Goal: Task Accomplishment & Management: Complete application form

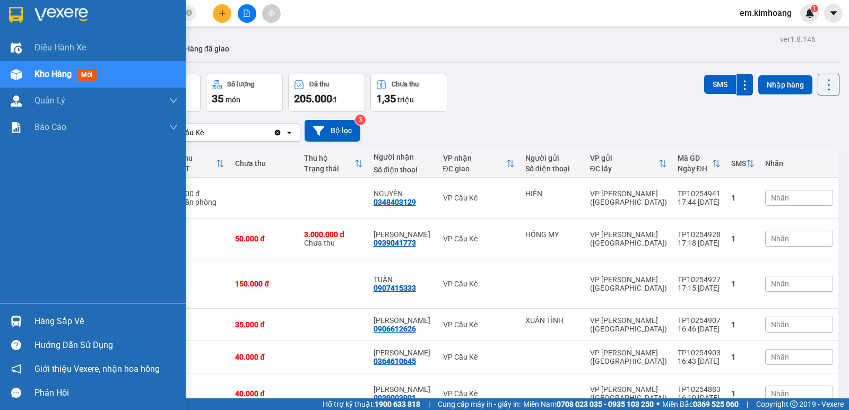
scroll to position [267, 0]
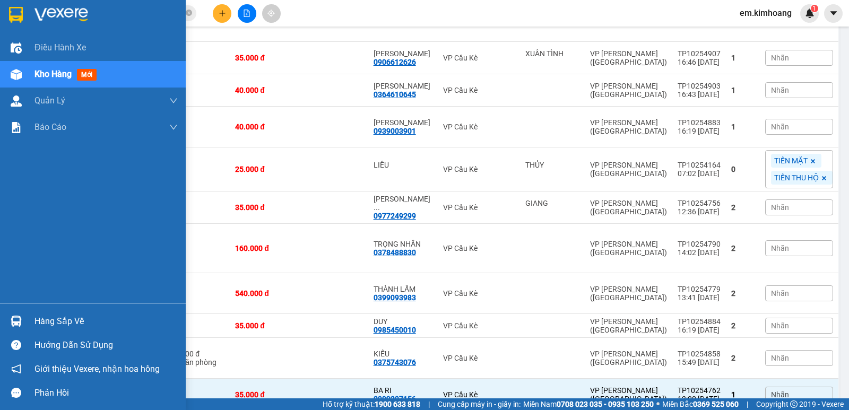
click at [51, 317] on div "Hàng sắp về" at bounding box center [105, 321] width 143 height 16
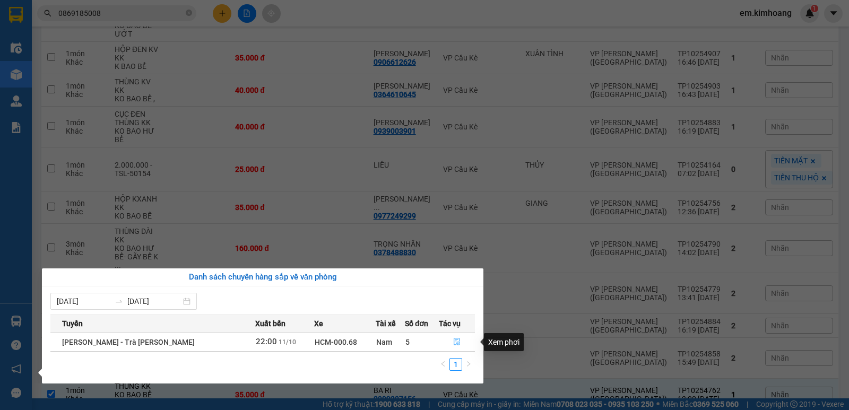
click at [453, 342] on icon "file-done" at bounding box center [456, 341] width 6 height 7
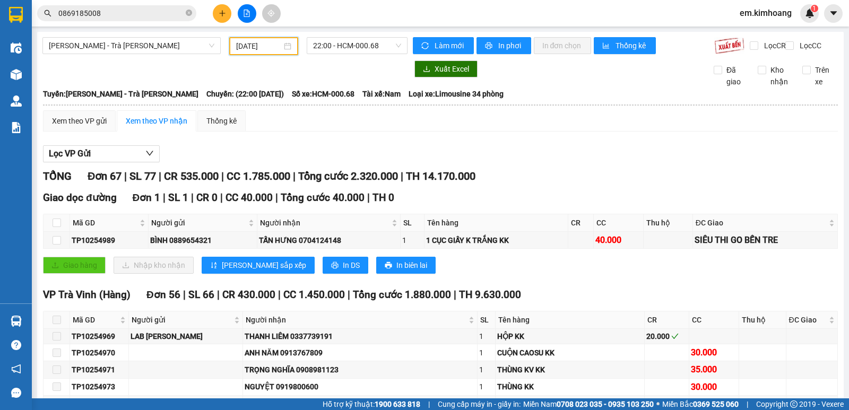
drag, startPoint x: 245, startPoint y: 46, endPoint x: 317, endPoint y: 146, distance: 123.2
click at [246, 46] on input "[DATE]" at bounding box center [259, 46] width 46 height 12
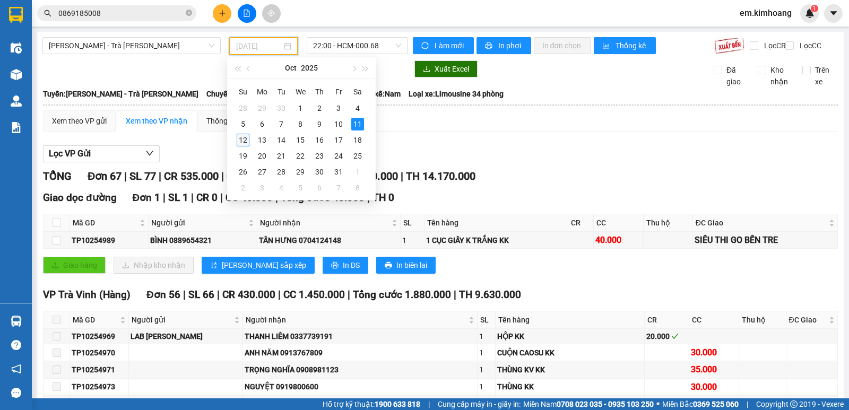
click at [244, 140] on div "12" at bounding box center [243, 140] width 13 height 13
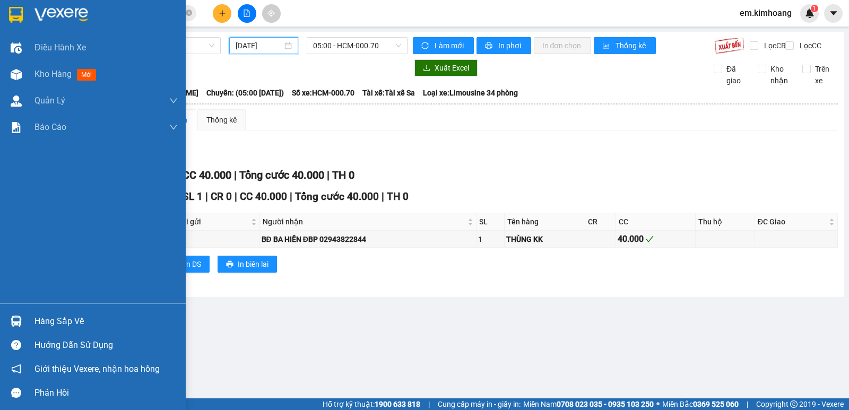
click at [16, 316] on img at bounding box center [16, 321] width 11 height 11
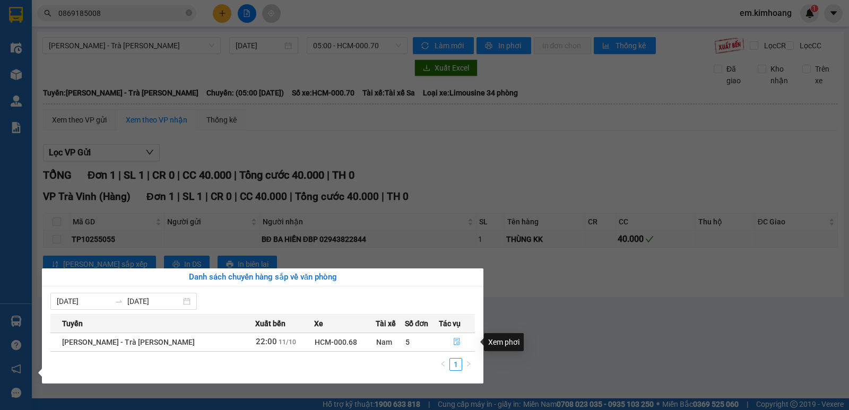
click at [453, 343] on icon "file-done" at bounding box center [456, 341] width 6 height 7
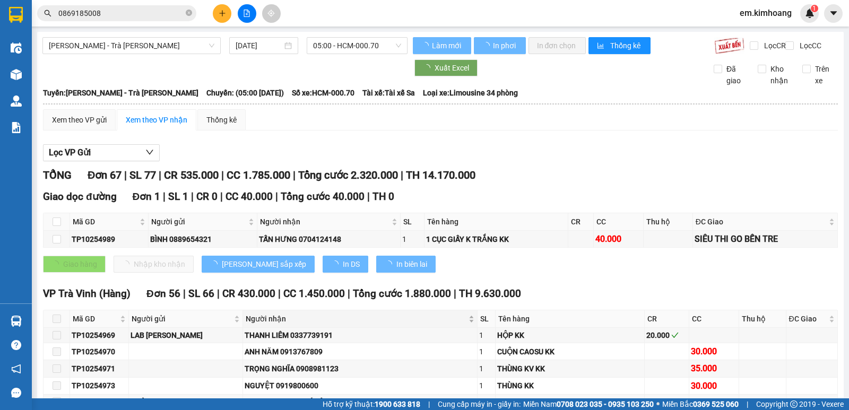
type input "[DATE]"
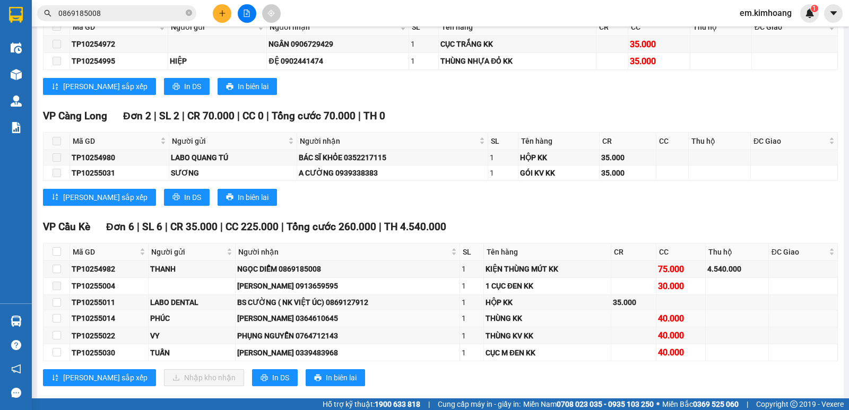
scroll to position [1325, 0]
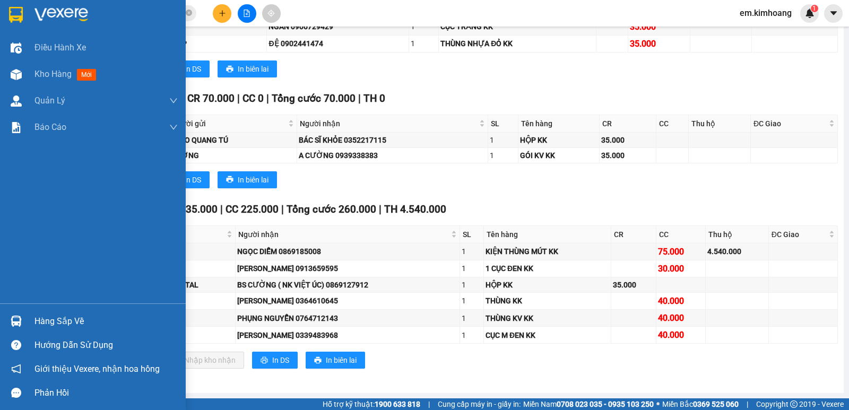
click at [54, 313] on div "Hàng sắp về" at bounding box center [105, 321] width 143 height 16
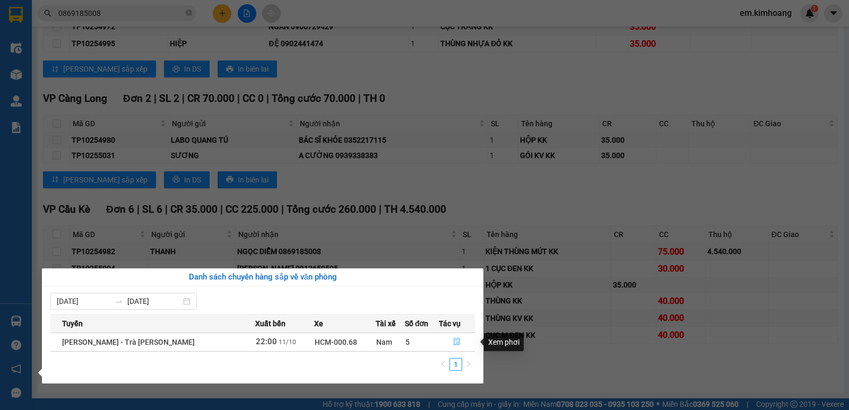
click at [453, 342] on icon "file-done" at bounding box center [456, 341] width 7 height 7
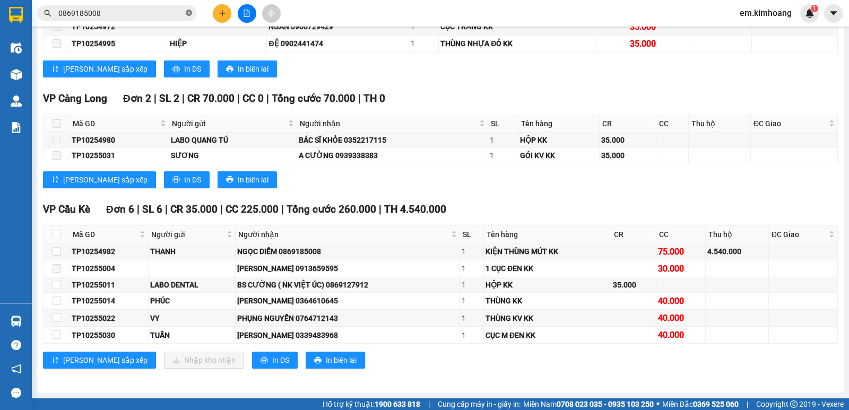
click at [188, 11] on icon "close-circle" at bounding box center [189, 13] width 6 height 6
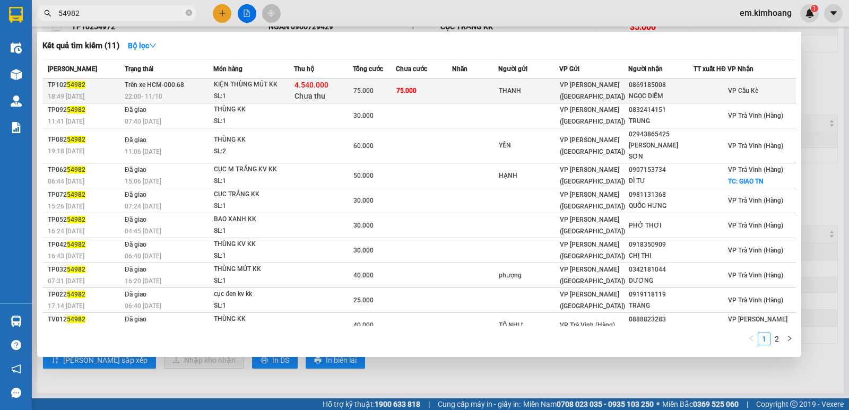
type input "54982"
click at [481, 83] on td at bounding box center [475, 90] width 47 height 25
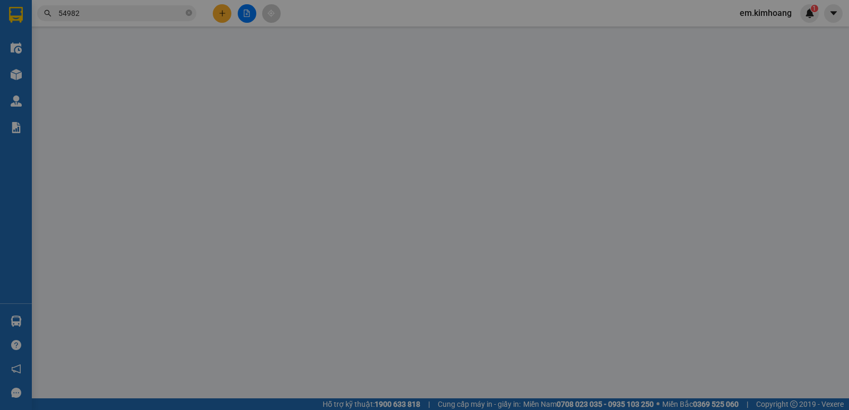
type input "THANH"
type input "0869185008"
type input "NGỌC DIỄM"
type input "4.540.000"
type input "75.000"
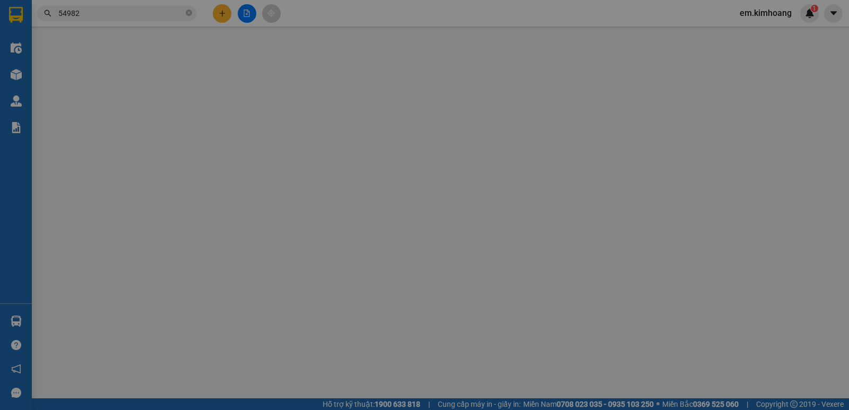
type input "75.000"
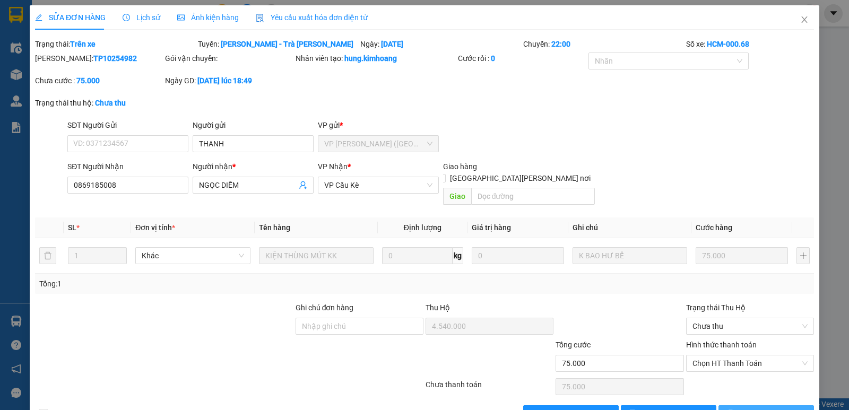
click at [734, 409] on icon "printer" at bounding box center [730, 412] width 7 height 7
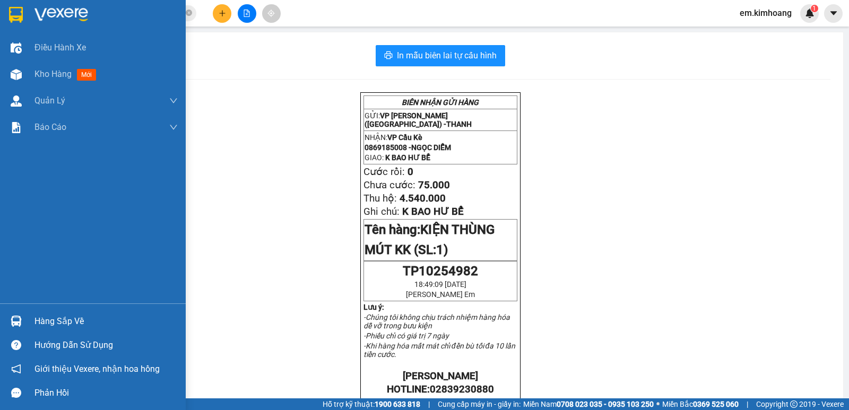
click at [9, 320] on div at bounding box center [16, 321] width 19 height 19
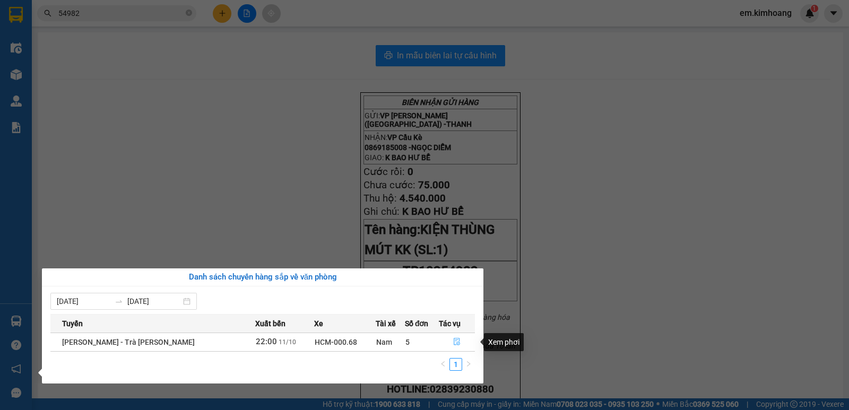
click at [460, 341] on button "button" at bounding box center [456, 342] width 35 height 17
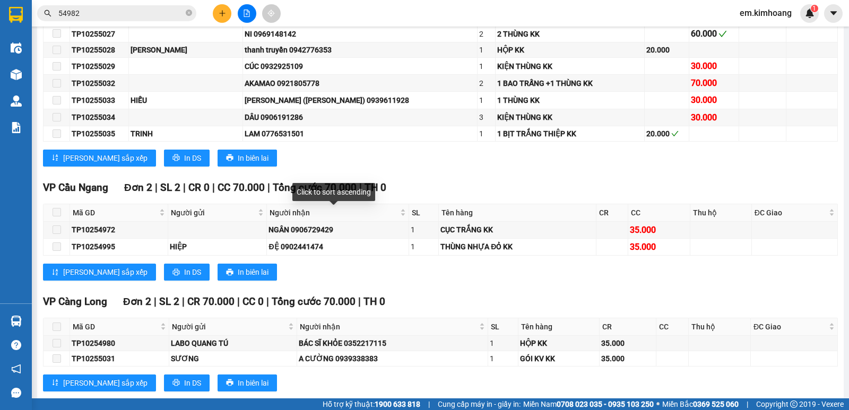
scroll to position [1325, 0]
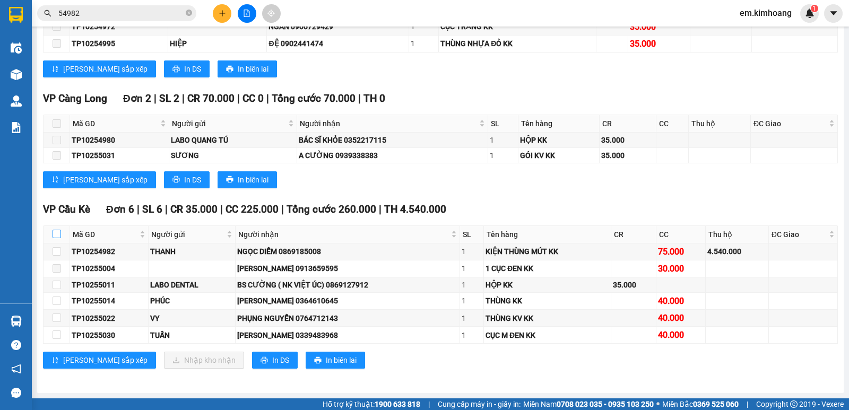
click at [56, 234] on input "checkbox" at bounding box center [57, 234] width 8 height 8
checkbox input "true"
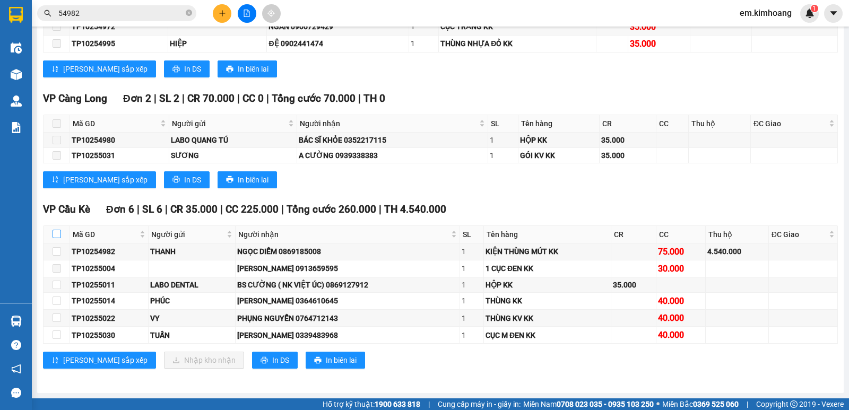
checkbox input "true"
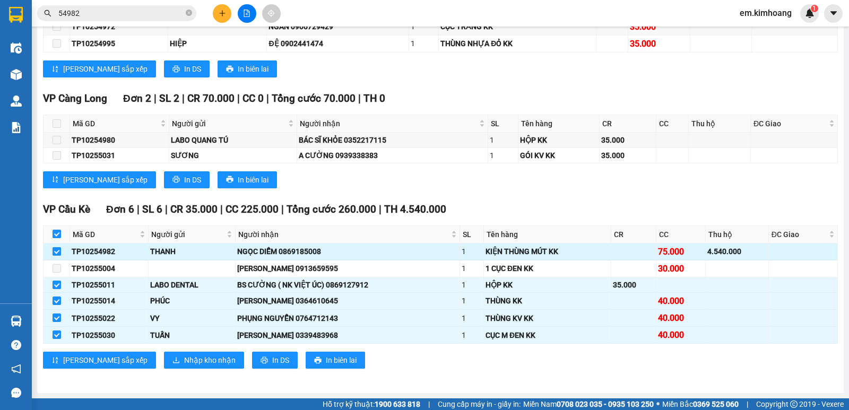
click at [55, 252] on input "checkbox" at bounding box center [57, 251] width 8 height 8
checkbox input "false"
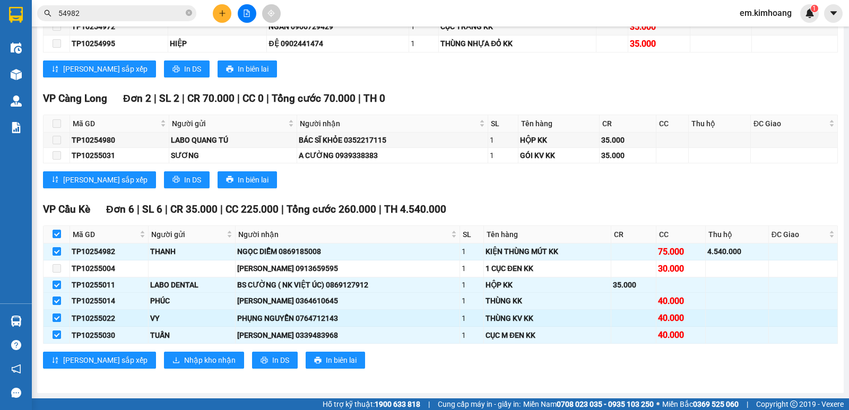
checkbox input "false"
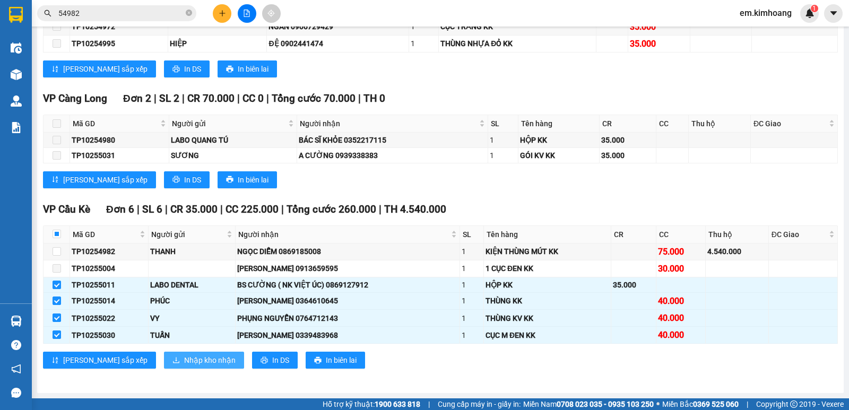
click at [164, 358] on button "Nhập kho nhận" at bounding box center [204, 360] width 80 height 17
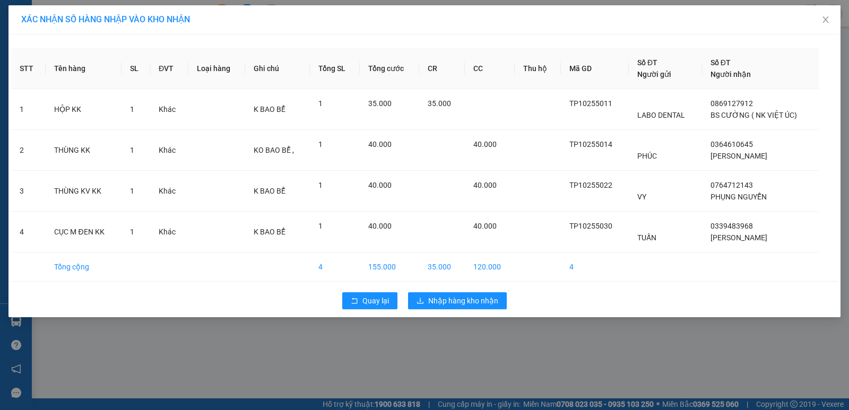
click at [444, 310] on div "Quay lại Nhập hàng kho nhận" at bounding box center [424, 301] width 826 height 28
click at [449, 305] on span "Nhập hàng kho nhận" at bounding box center [463, 301] width 70 height 12
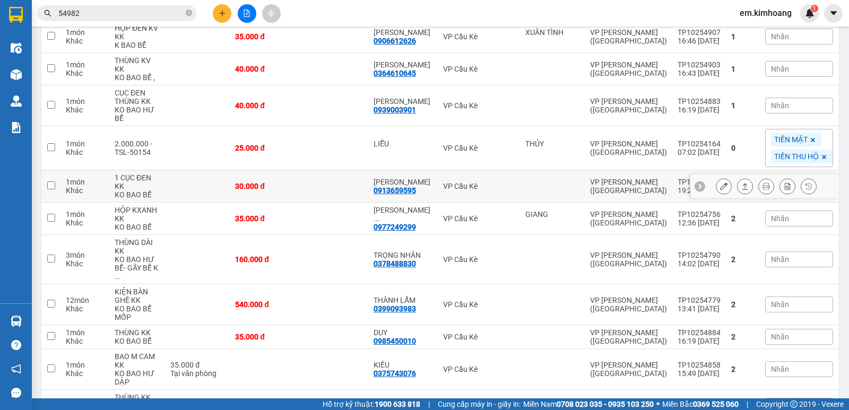
scroll to position [364, 0]
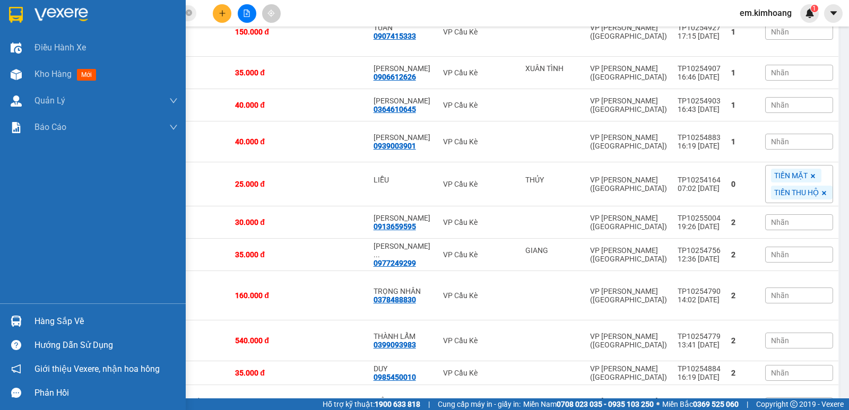
click at [65, 325] on div "Hàng sắp về" at bounding box center [105, 321] width 143 height 16
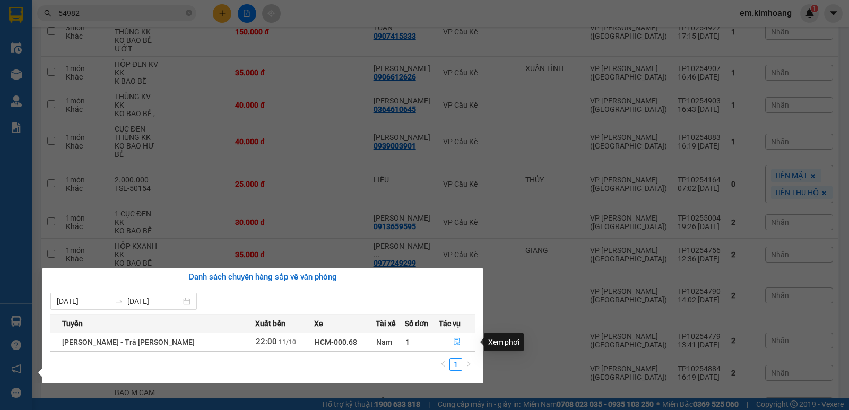
click at [447, 342] on button "button" at bounding box center [456, 342] width 35 height 17
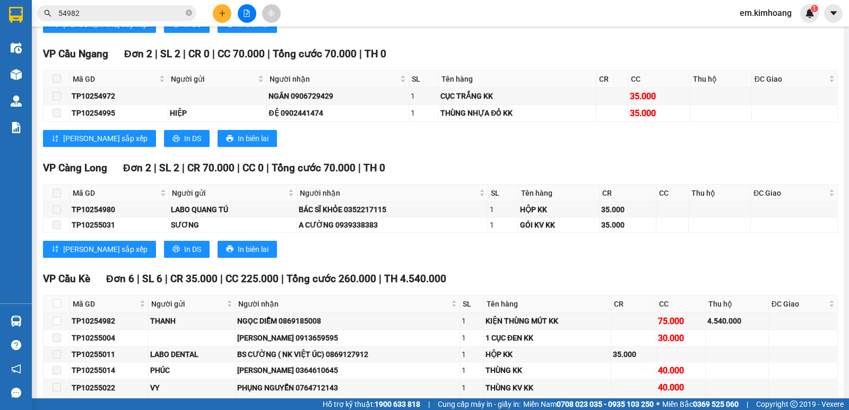
scroll to position [1325, 0]
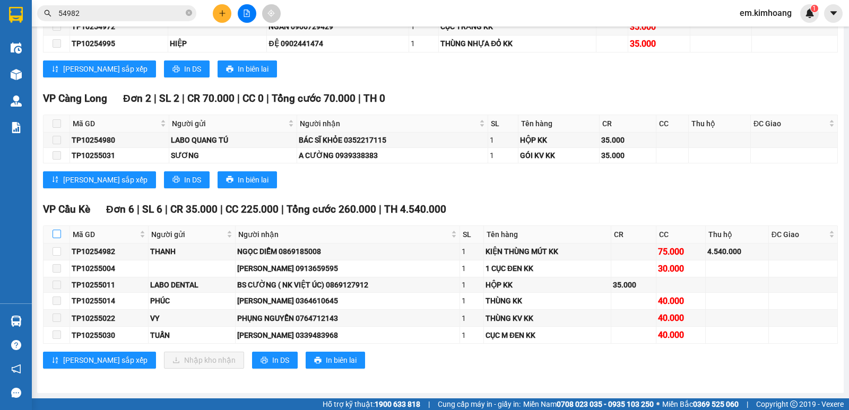
click at [55, 232] on input "checkbox" at bounding box center [57, 234] width 8 height 8
checkbox input "true"
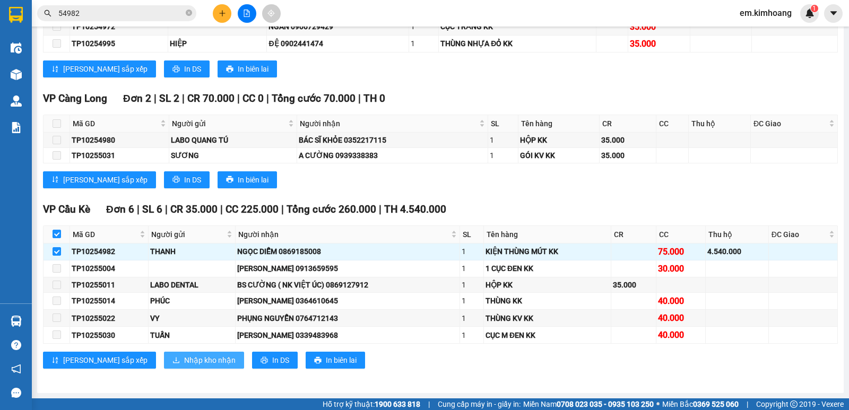
click at [184, 361] on span "Nhập kho nhận" at bounding box center [209, 360] width 51 height 12
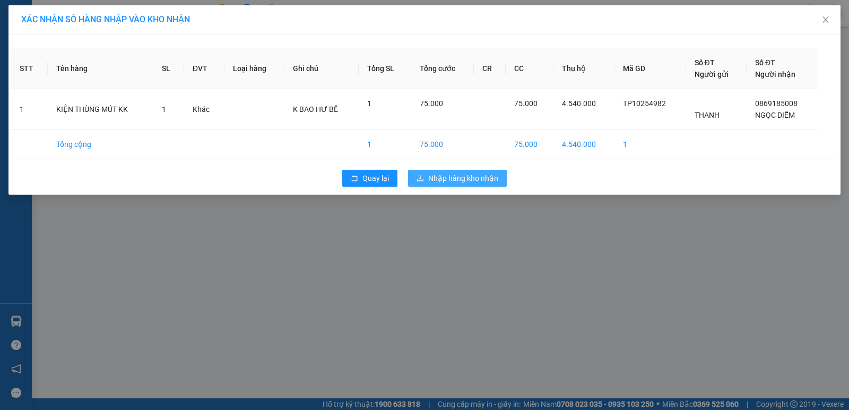
click at [477, 181] on span "Nhập hàng kho nhận" at bounding box center [463, 178] width 70 height 12
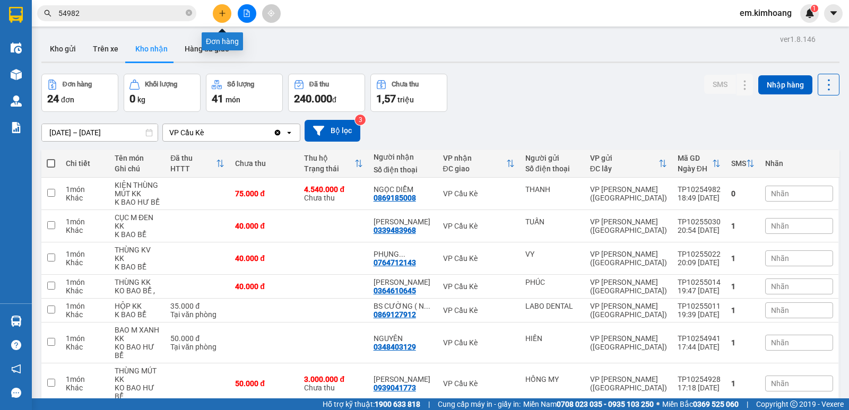
click at [217, 11] on button at bounding box center [222, 13] width 19 height 19
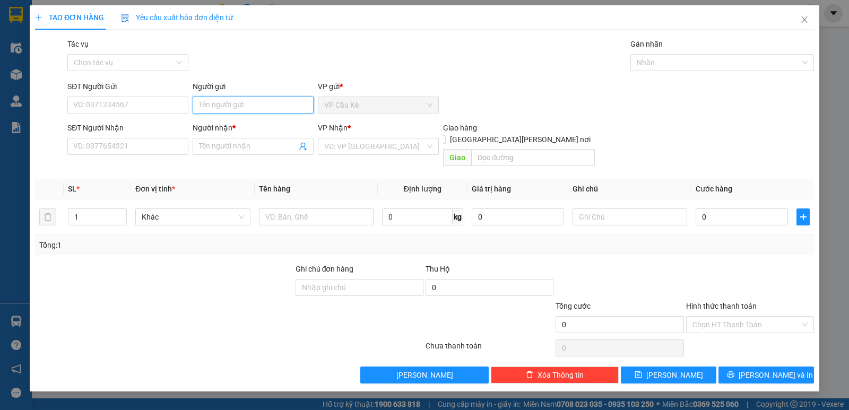
click at [289, 102] on input "Người gửi" at bounding box center [253, 105] width 121 height 17
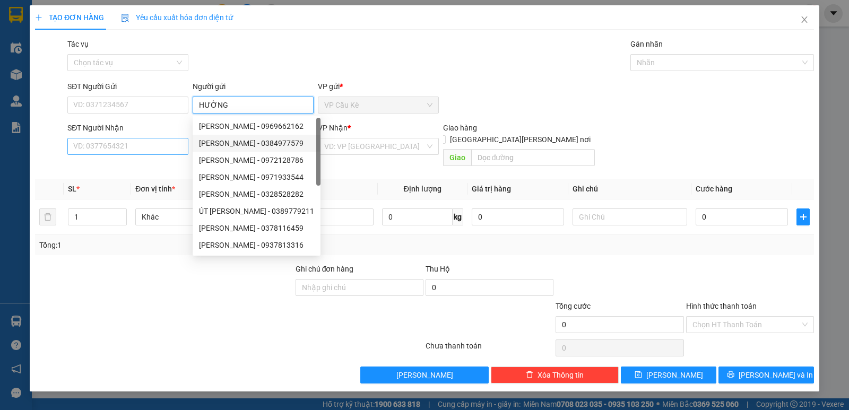
type input "HƯỜNG"
drag, startPoint x: 171, startPoint y: 146, endPoint x: 185, endPoint y: 145, distance: 13.9
click at [177, 146] on input "SĐT Người Nhận" at bounding box center [127, 146] width 121 height 17
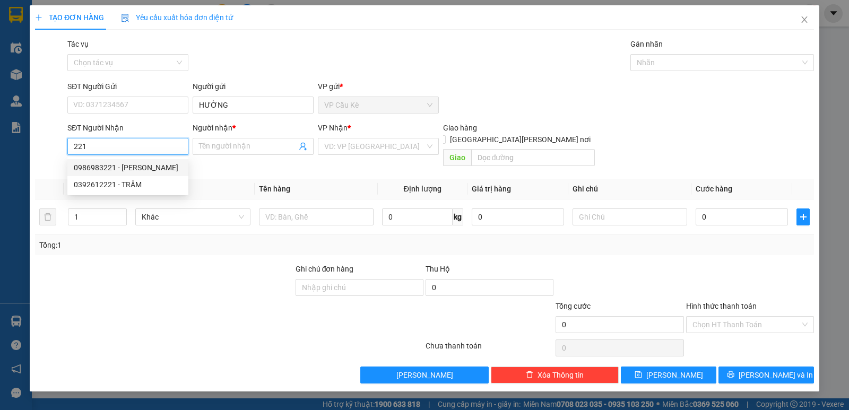
click at [167, 165] on div "0986983221 - [PERSON_NAME]" at bounding box center [128, 168] width 108 height 12
type input "0986983221"
type input "LINH"
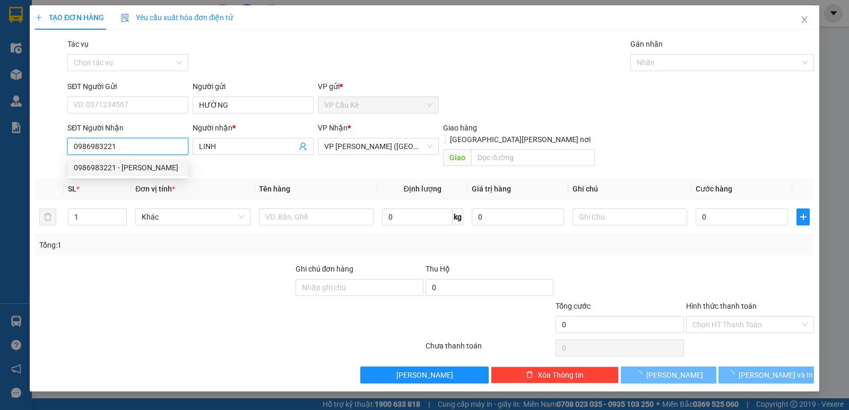
type input "100.000"
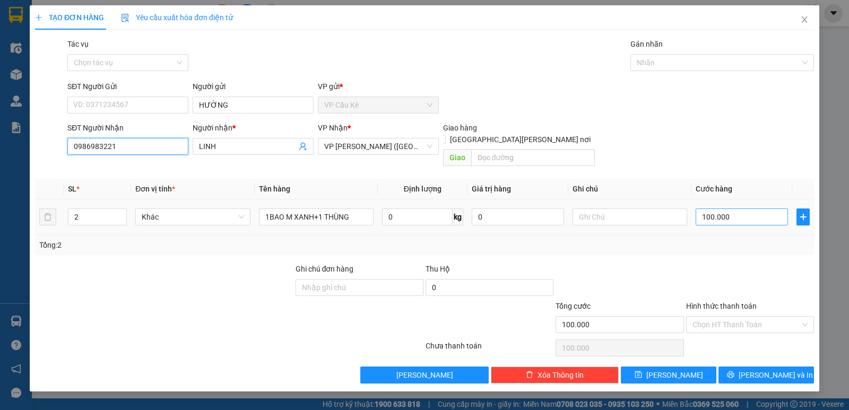
type input "0986983221"
click at [739, 208] on input "100.000" at bounding box center [741, 216] width 92 height 17
type input "0"
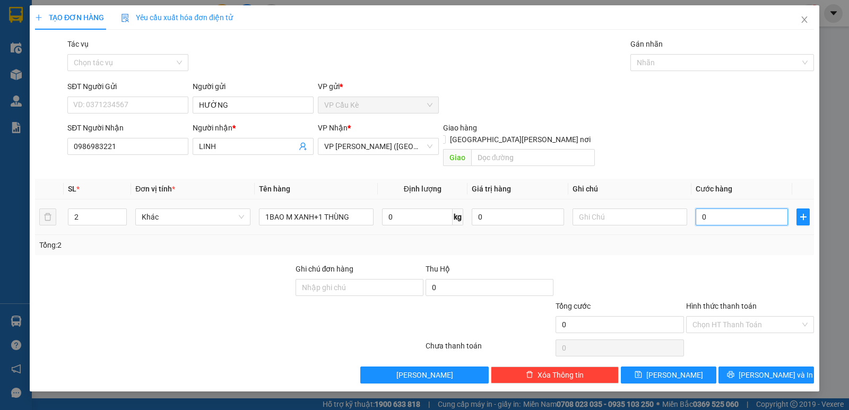
type input "1"
type input "01"
type input "10"
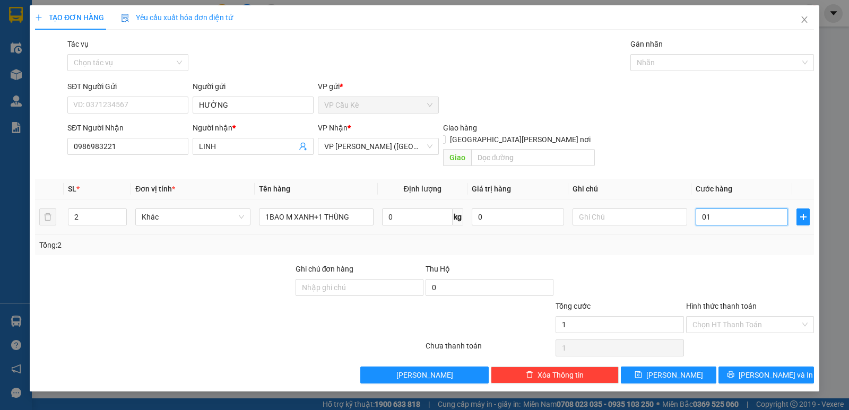
type input "010"
type input "105"
type input "0.105"
type input "105.000"
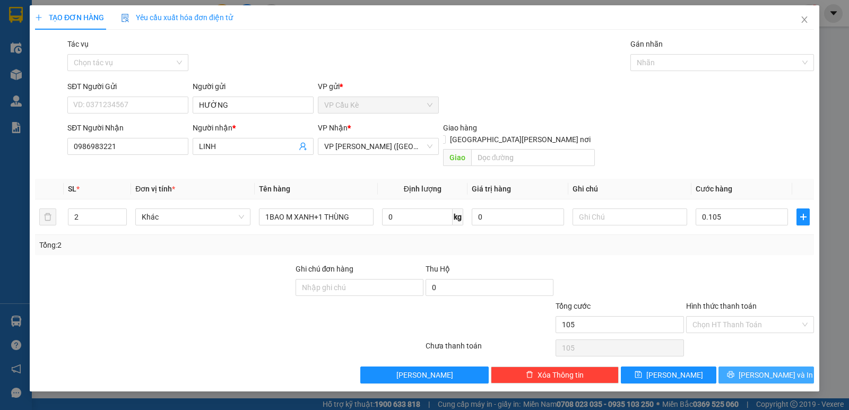
type input "105.000"
click at [773, 369] on span "[PERSON_NAME] và In" at bounding box center [775, 375] width 74 height 12
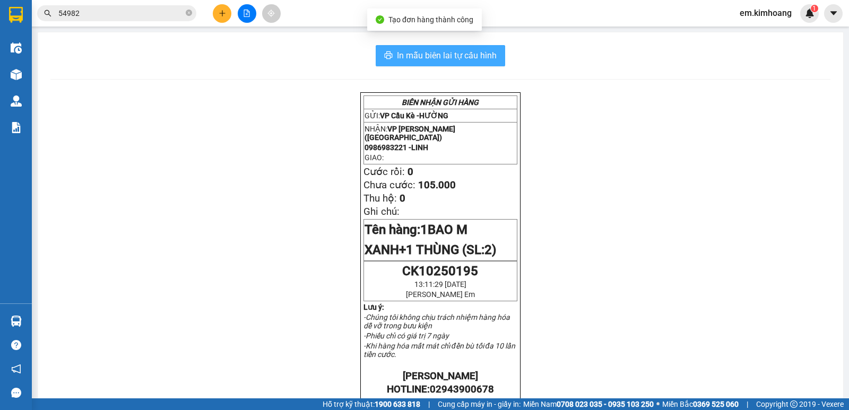
click at [448, 53] on span "In mẫu biên lai tự cấu hình" at bounding box center [447, 55] width 100 height 13
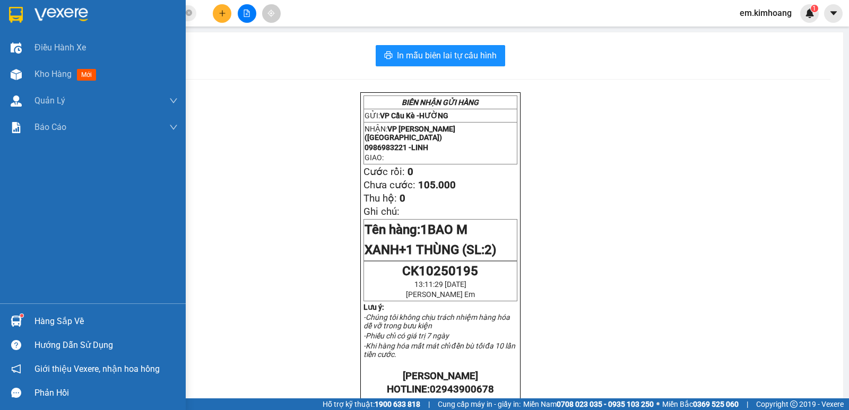
click at [88, 326] on div "Hàng sắp về" at bounding box center [105, 321] width 143 height 16
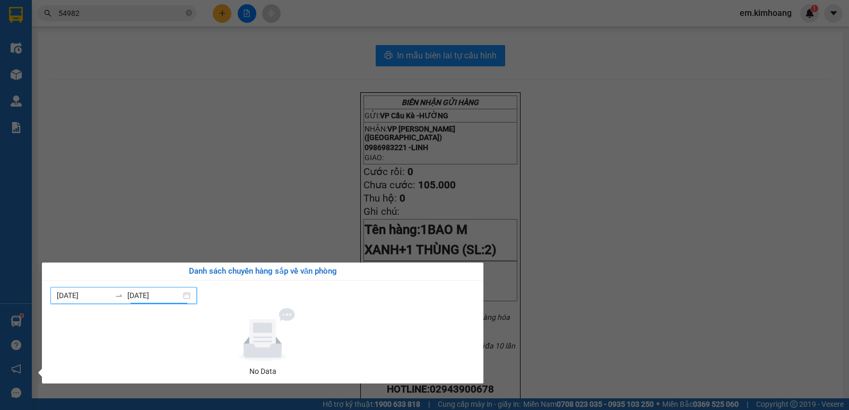
click at [143, 300] on input "[DATE]" at bounding box center [154, 296] width 54 height 12
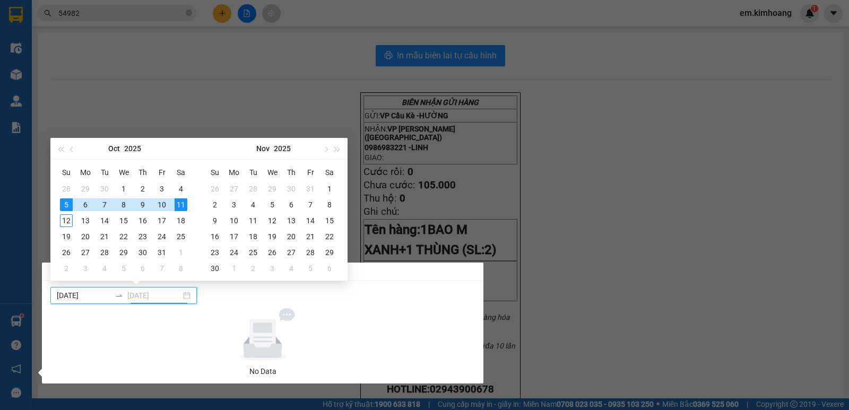
type input "[DATE]"
click at [63, 224] on div "12" at bounding box center [66, 220] width 13 height 13
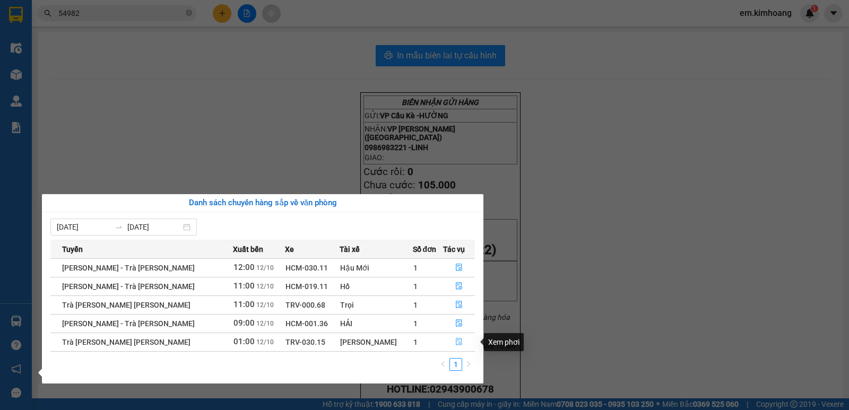
click at [455, 342] on icon "file-done" at bounding box center [458, 341] width 7 height 7
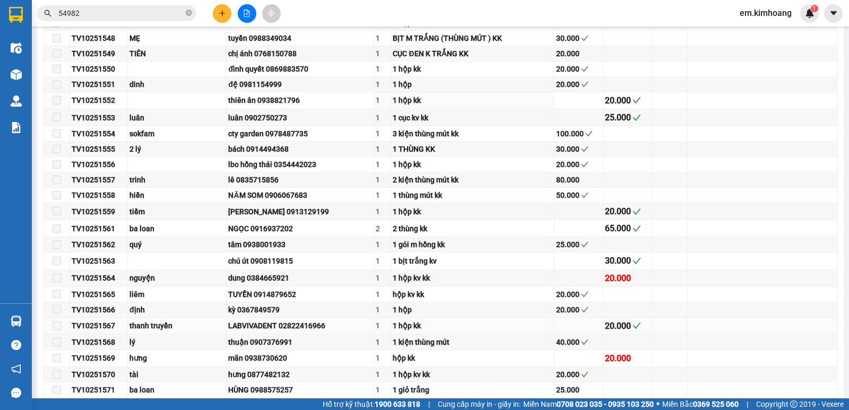
type input "[DATE]"
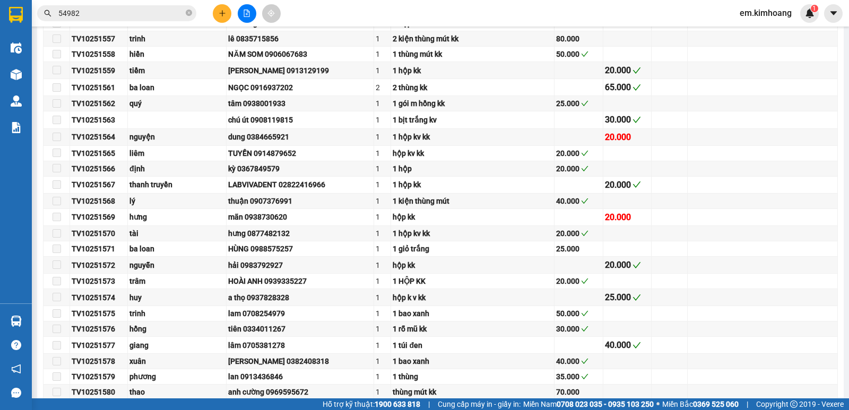
scroll to position [693, 0]
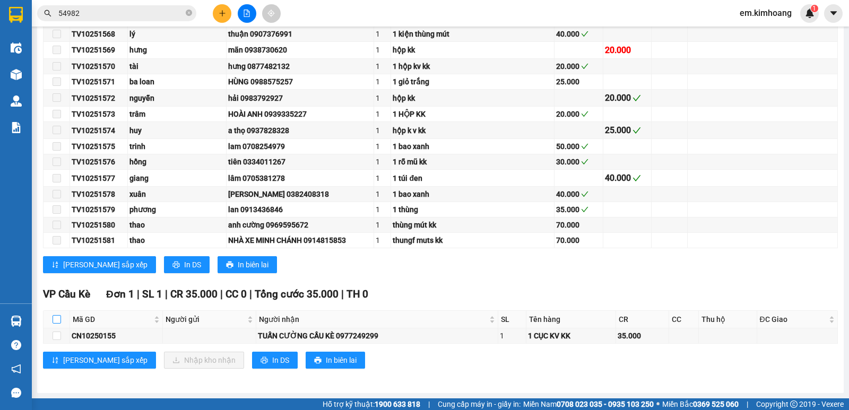
drag, startPoint x: 55, startPoint y: 320, endPoint x: 127, endPoint y: 354, distance: 80.2
click at [56, 322] on input "checkbox" at bounding box center [57, 319] width 8 height 8
checkbox input "true"
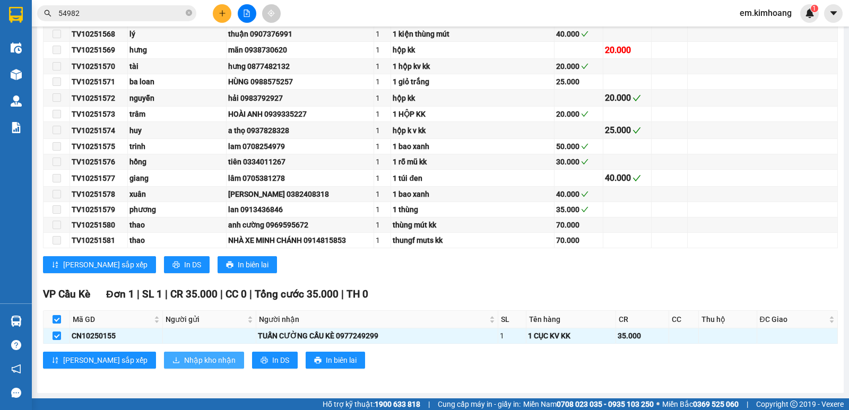
click at [184, 357] on span "Nhập kho nhận" at bounding box center [209, 360] width 51 height 12
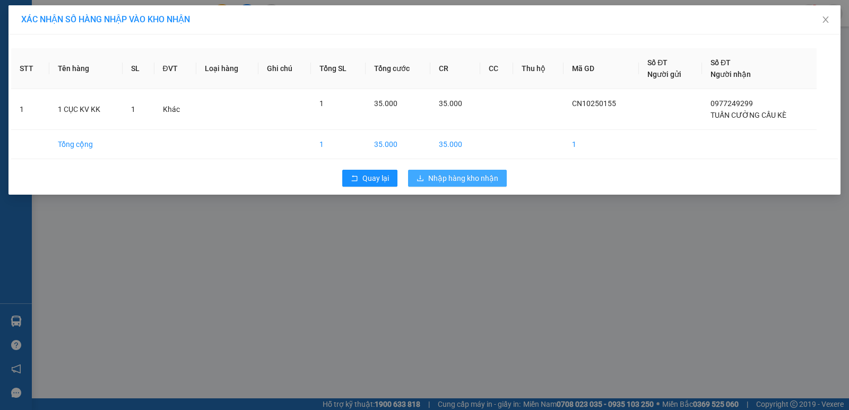
click at [456, 177] on span "Nhập hàng kho nhận" at bounding box center [463, 178] width 70 height 12
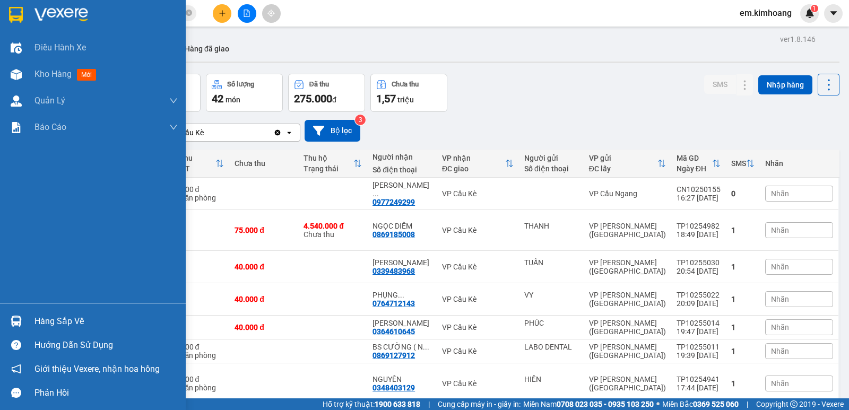
click at [54, 324] on div "Hàng sắp về" at bounding box center [105, 321] width 143 height 16
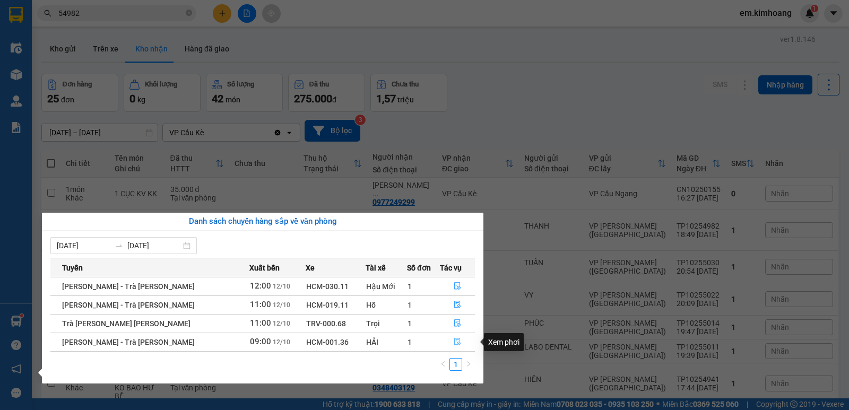
click at [457, 342] on icon "file-done" at bounding box center [456, 341] width 7 height 7
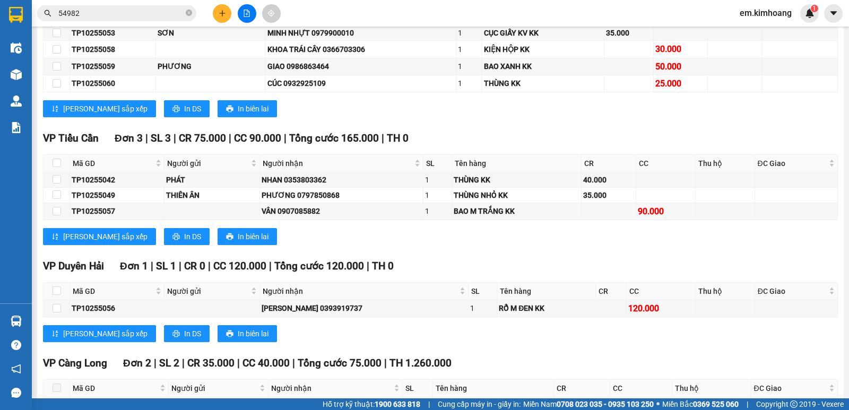
scroll to position [491, 0]
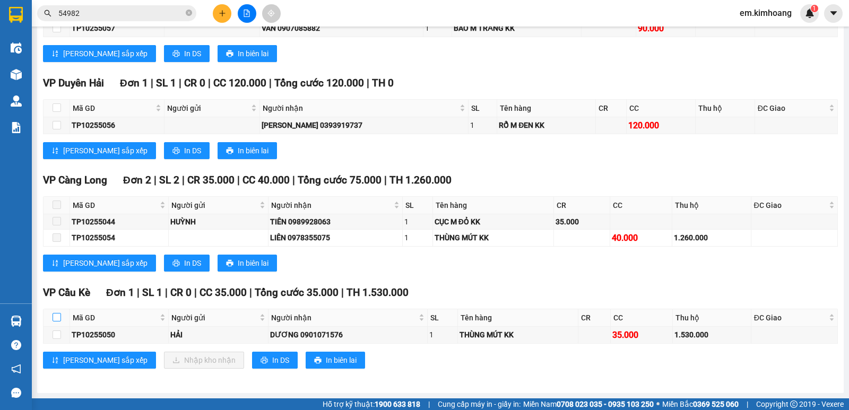
click at [57, 316] on input "checkbox" at bounding box center [57, 317] width 8 height 8
checkbox input "true"
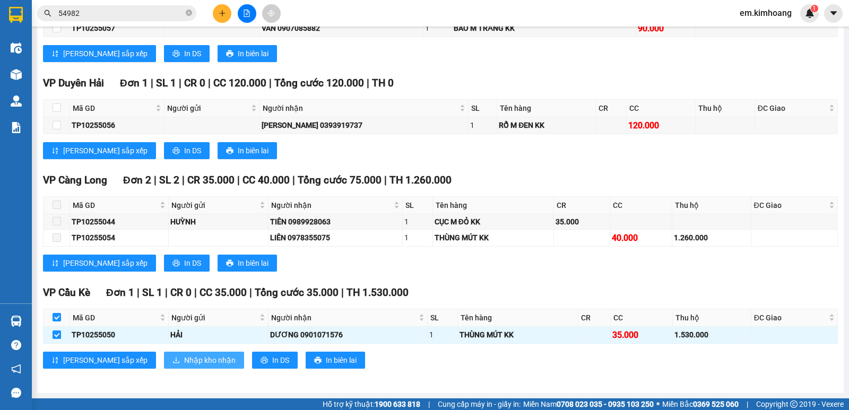
click at [164, 362] on button "Nhập kho nhận" at bounding box center [204, 360] width 80 height 17
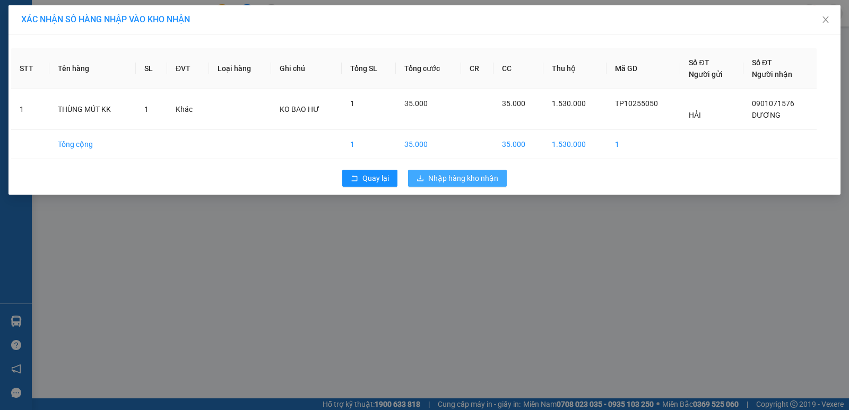
click at [458, 178] on span "Nhập hàng kho nhận" at bounding box center [463, 178] width 70 height 12
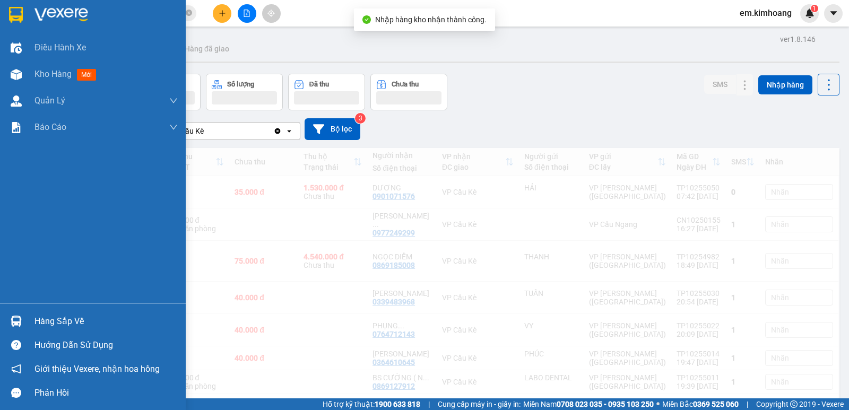
click at [17, 321] on img at bounding box center [16, 321] width 11 height 11
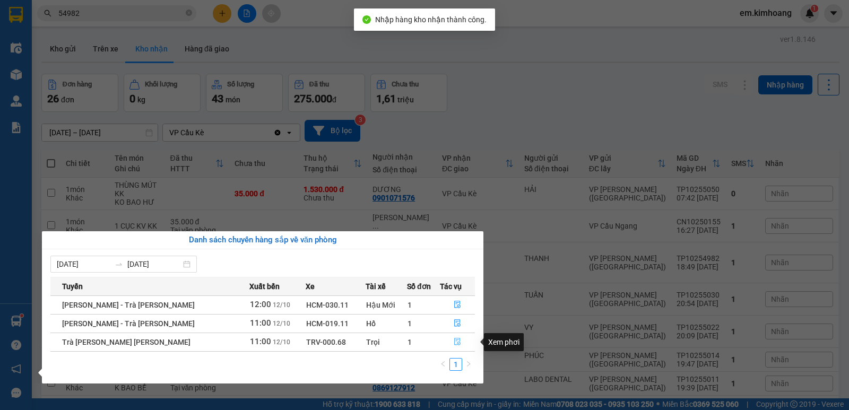
click at [455, 342] on icon "file-done" at bounding box center [458, 341] width 6 height 7
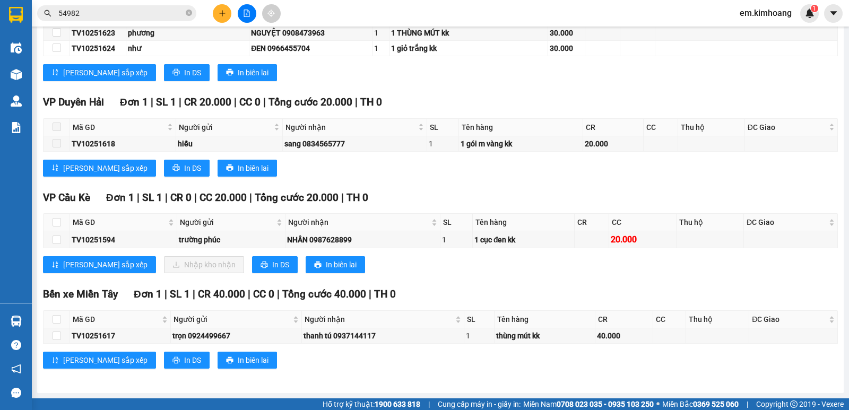
scroll to position [882, 0]
click at [55, 220] on input "checkbox" at bounding box center [57, 222] width 8 height 8
checkbox input "true"
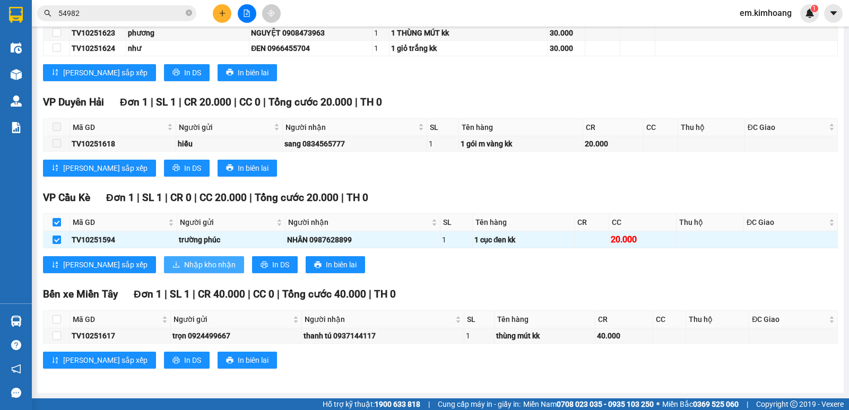
click at [184, 265] on span "Nhập kho nhận" at bounding box center [209, 265] width 51 height 12
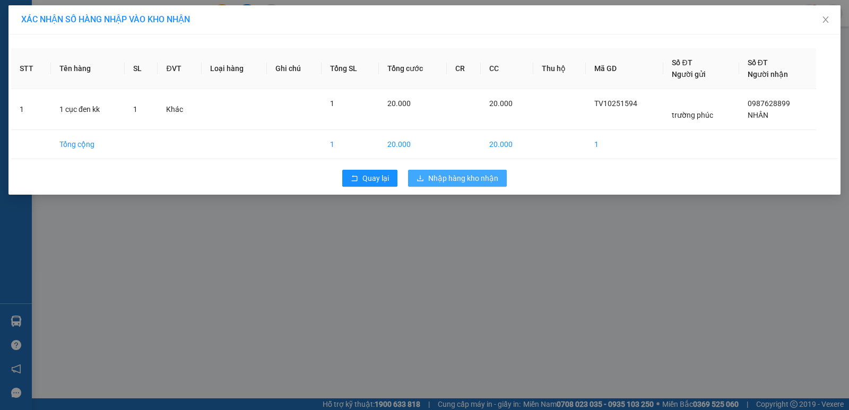
click at [438, 174] on span "Nhập hàng kho nhận" at bounding box center [463, 178] width 70 height 12
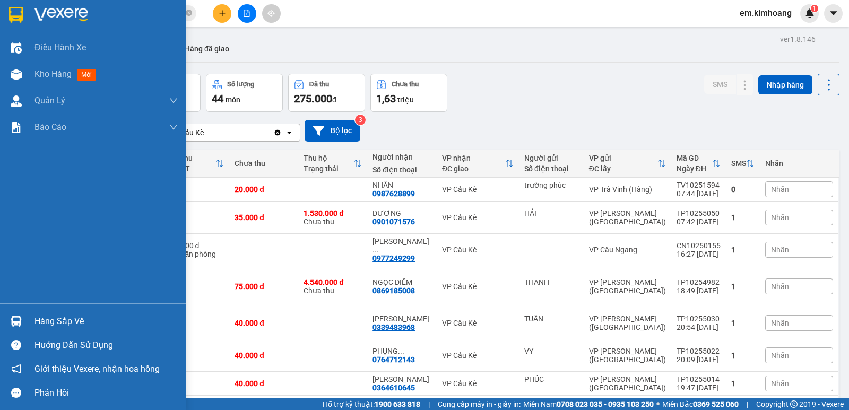
click at [25, 323] on div "Hàng sắp về" at bounding box center [93, 321] width 186 height 24
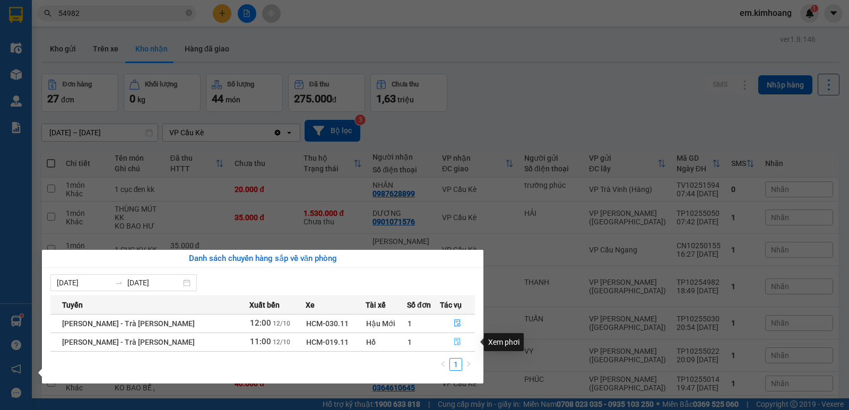
click at [456, 342] on icon "file-done" at bounding box center [458, 341] width 6 height 7
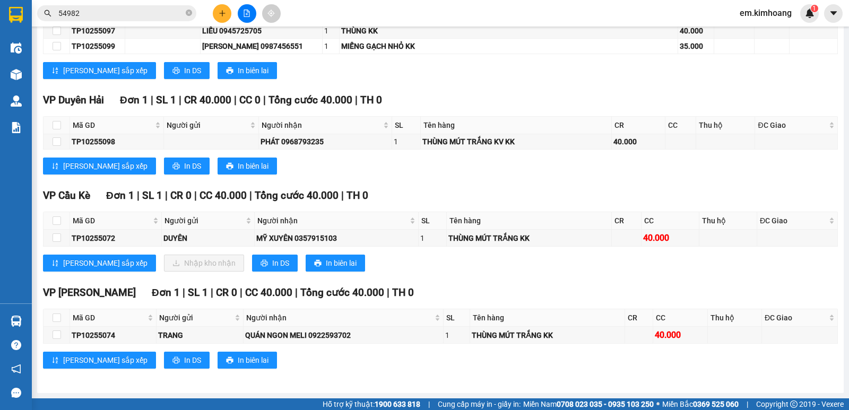
scroll to position [1103, 0]
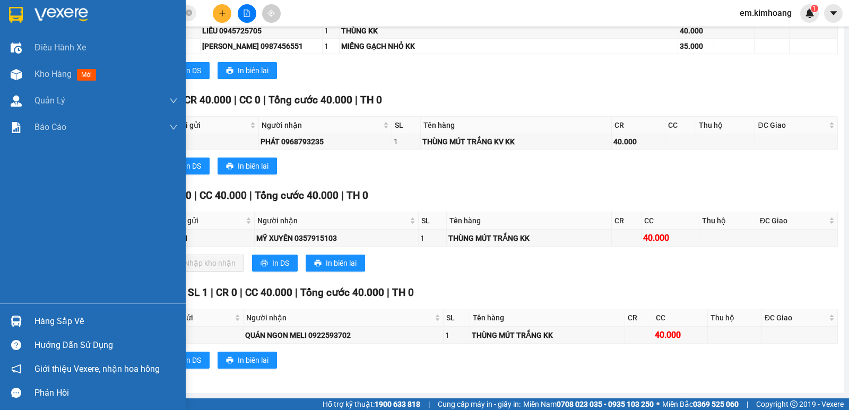
click at [40, 320] on div "Hàng sắp về" at bounding box center [105, 321] width 143 height 16
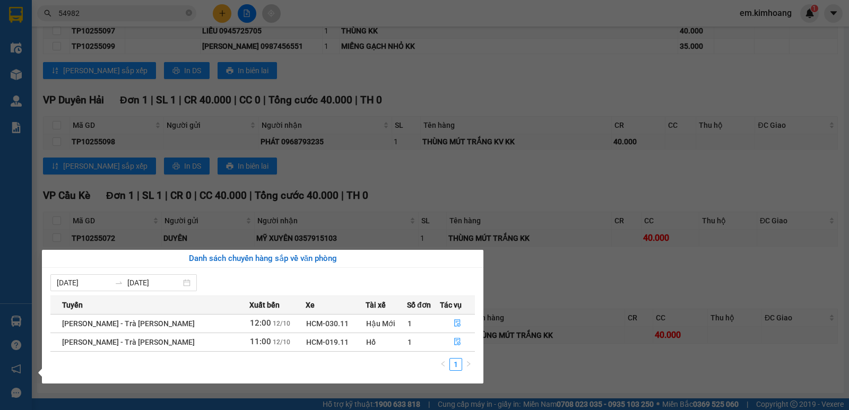
click at [304, 49] on section "Kết quả [PERSON_NAME] ( 11 ) Bộ lọc Mã ĐH Trạng thái Món hàng Thu hộ Tổng [PERS…" at bounding box center [424, 205] width 849 height 410
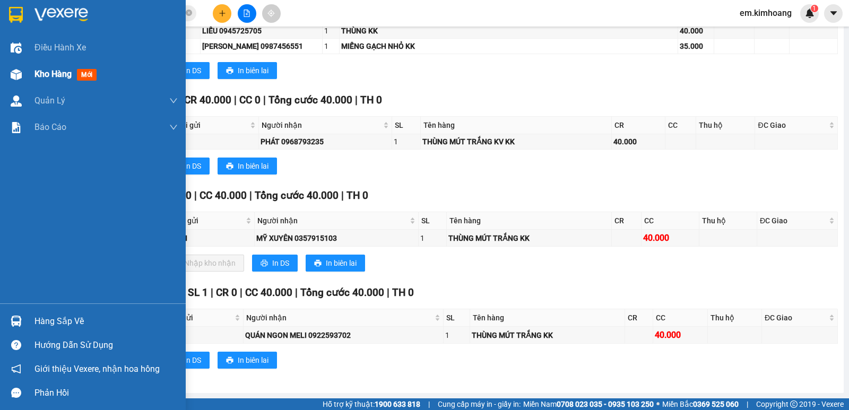
drag, startPoint x: 28, startPoint y: 72, endPoint x: 36, endPoint y: 69, distance: 8.2
click at [36, 69] on div "Kho hàng mới" at bounding box center [93, 74] width 186 height 27
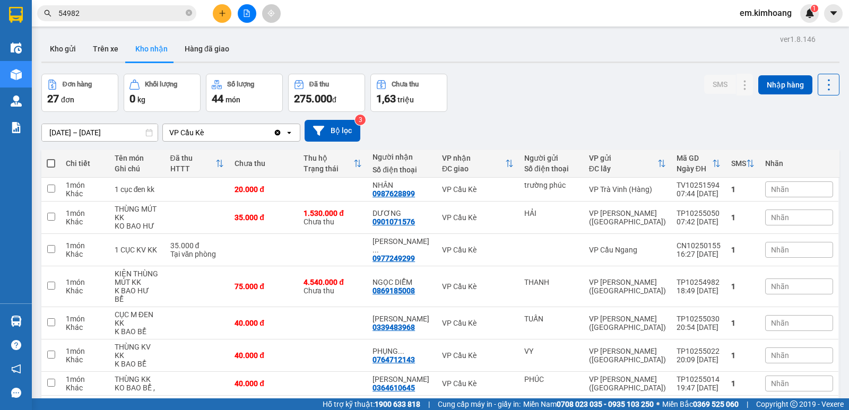
click at [222, 13] on icon "plus" at bounding box center [222, 13] width 7 height 7
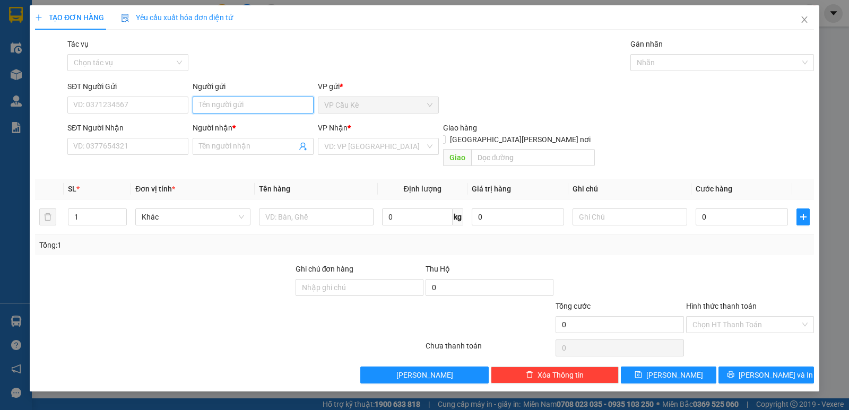
click at [292, 103] on input "Người gửi" at bounding box center [253, 105] width 121 height 17
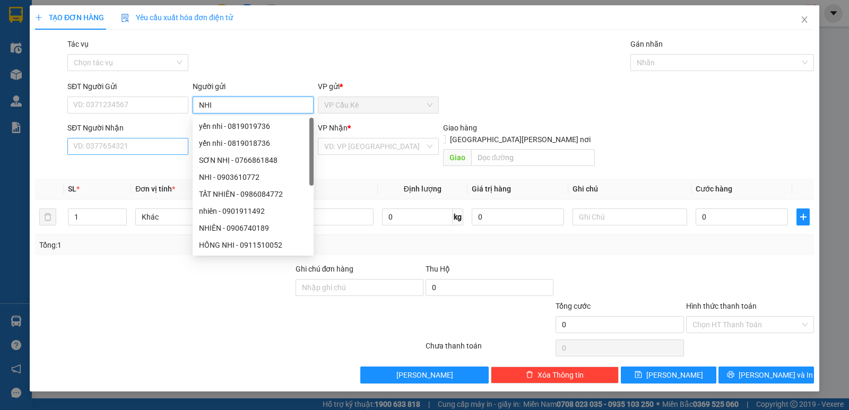
type input "NHI"
click at [143, 143] on input "SĐT Người Nhận" at bounding box center [127, 146] width 121 height 17
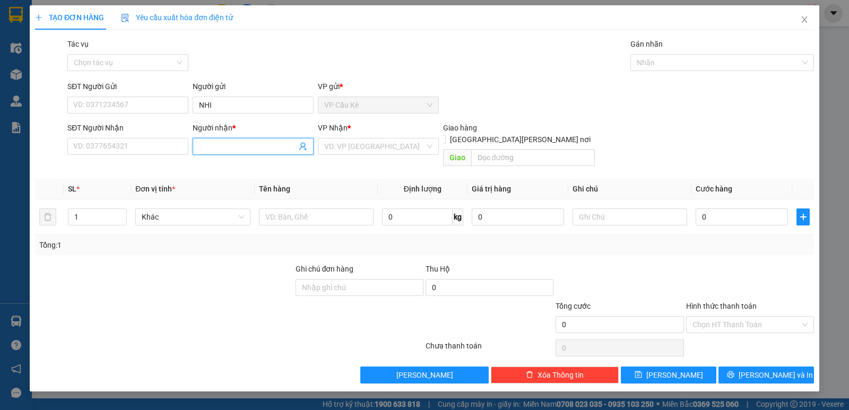
click at [213, 151] on input "Người nhận *" at bounding box center [248, 147] width 98 height 12
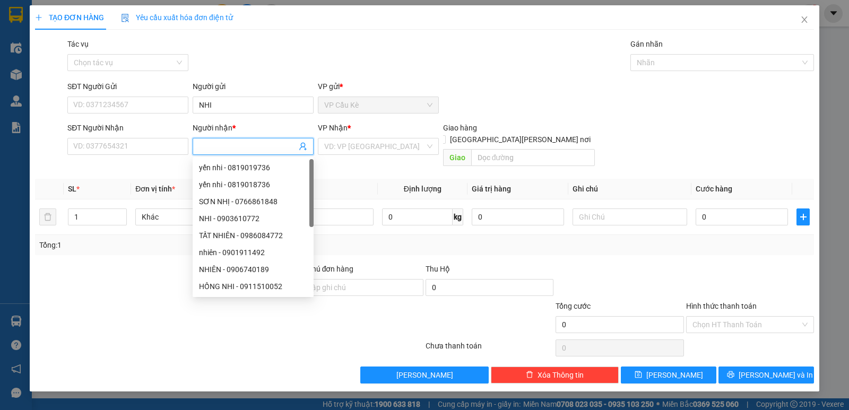
type input "T"
type input "Y"
type input "Ý"
click at [133, 145] on input "SĐT Người Nhận" at bounding box center [127, 146] width 121 height 17
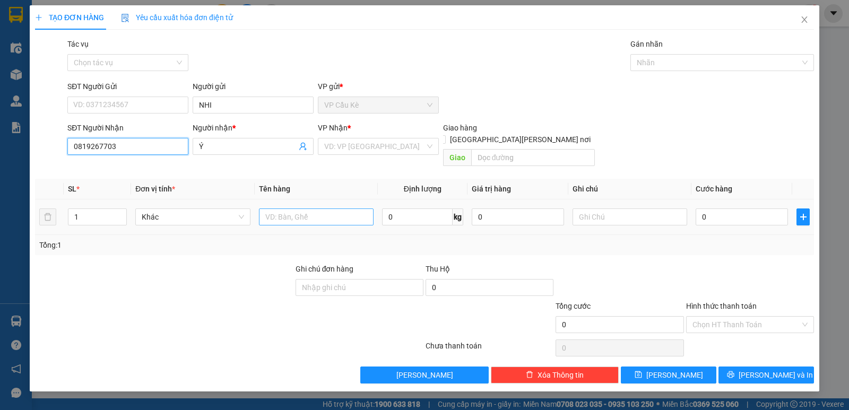
type input "0819267703"
click at [321, 208] on input "text" at bounding box center [316, 216] width 115 height 17
type input "1 THÙNG MÚT NHỎ KK"
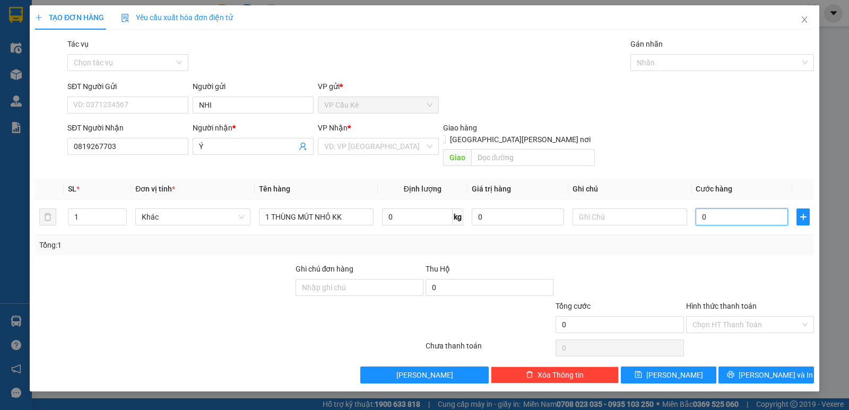
type input "3"
type input "35"
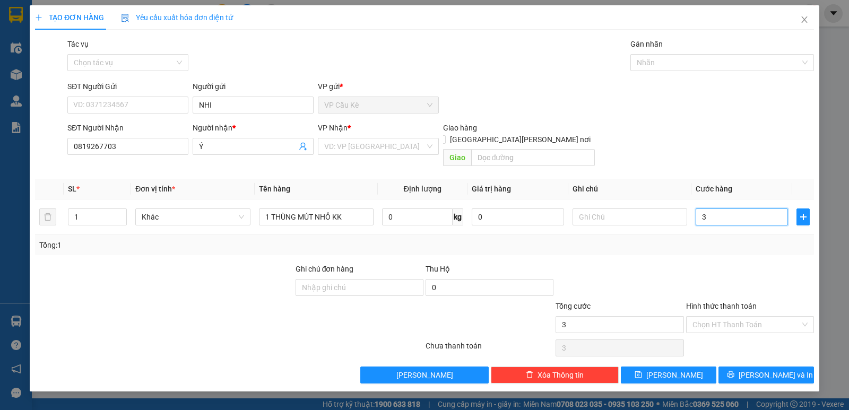
type input "35"
type input "35.000"
click at [729, 317] on input "Hình thức thanh toán" at bounding box center [746, 325] width 108 height 16
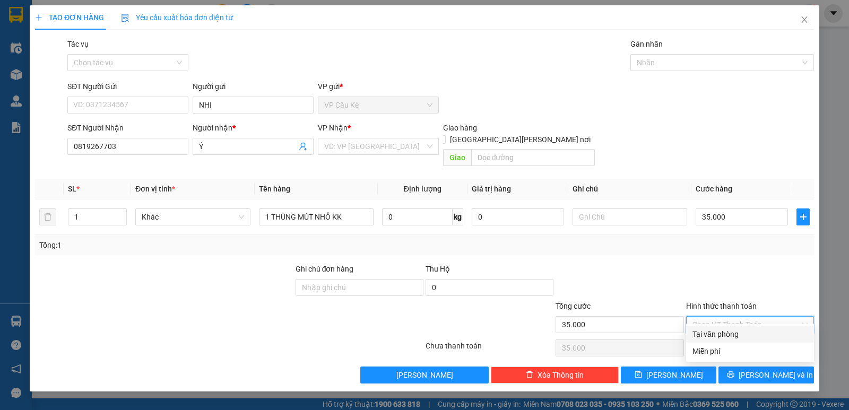
click at [730, 332] on div "Tại văn phòng" at bounding box center [749, 334] width 115 height 12
type input "0"
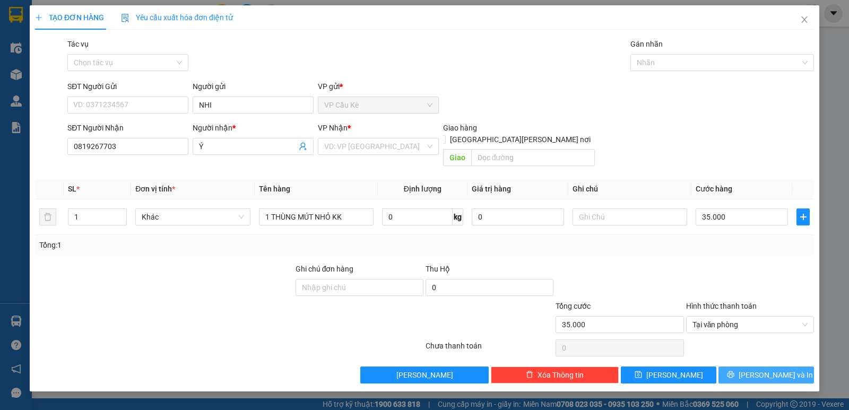
click at [747, 366] on button "[PERSON_NAME] và In" at bounding box center [765, 374] width 95 height 17
click at [356, 141] on input "search" at bounding box center [374, 146] width 101 height 16
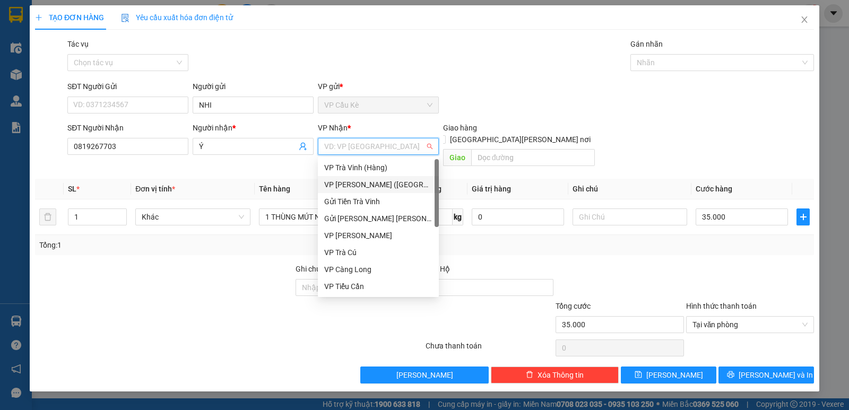
click at [392, 179] on div "VP [PERSON_NAME] ([GEOGRAPHIC_DATA])" at bounding box center [378, 185] width 108 height 12
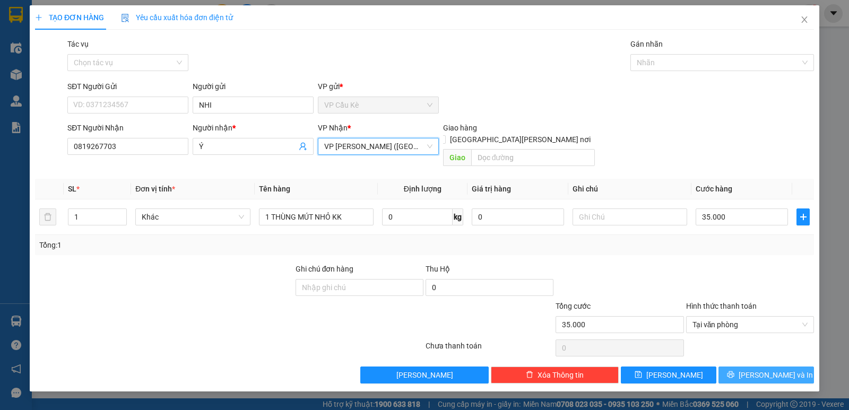
click at [773, 369] on span "[PERSON_NAME] và In" at bounding box center [775, 375] width 74 height 12
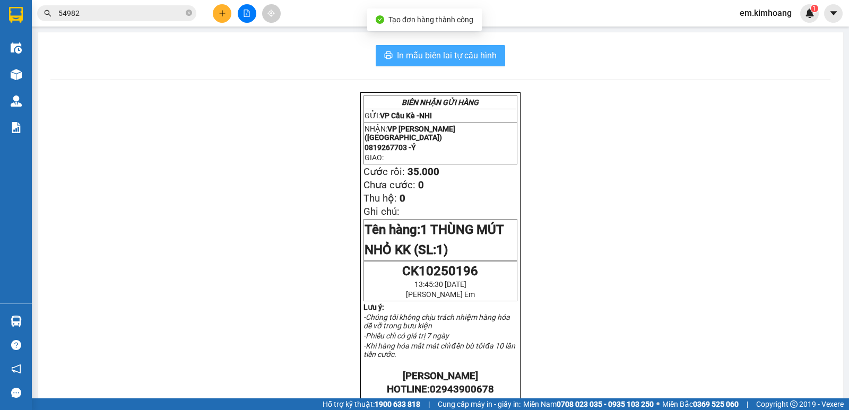
click at [412, 52] on span "In mẫu biên lai tự cấu hình" at bounding box center [447, 55] width 100 height 13
